Goal: Use online tool/utility: Utilize a website feature to perform a specific function

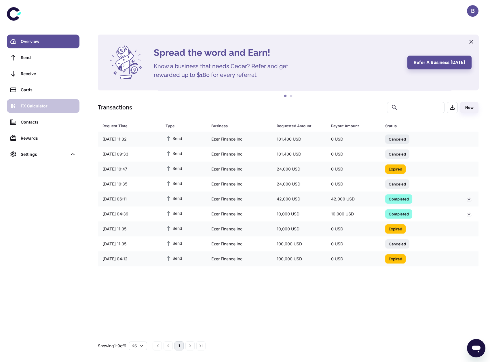
click at [60, 105] on div "FX Calculator" at bounding box center [48, 106] width 55 height 6
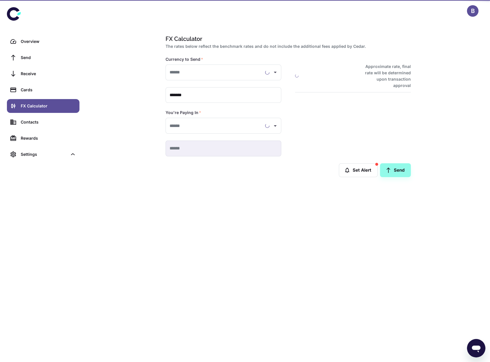
type input "**********"
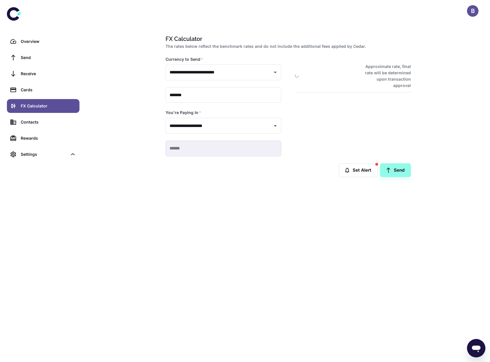
type input "**********"
